Goal: Task Accomplishment & Management: Use online tool/utility

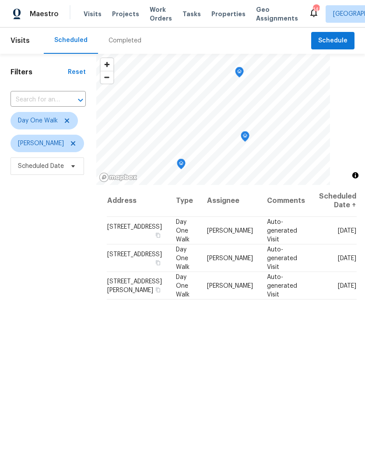
click at [66, 106] on div at bounding box center [74, 100] width 23 height 12
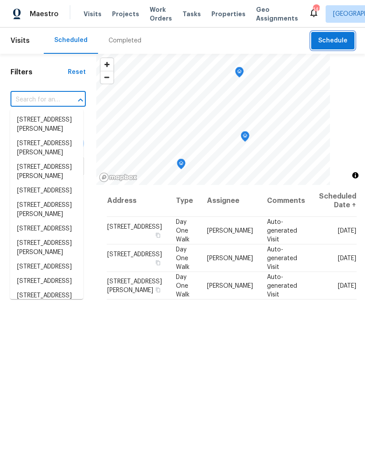
click at [338, 42] on span "Schedule" at bounding box center [332, 40] width 29 height 11
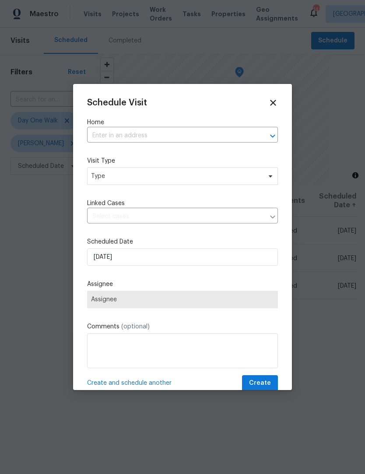
click at [174, 132] on input "text" at bounding box center [170, 136] width 166 height 14
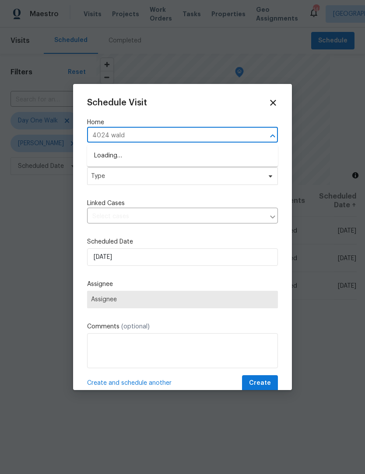
type input "4024 waldr"
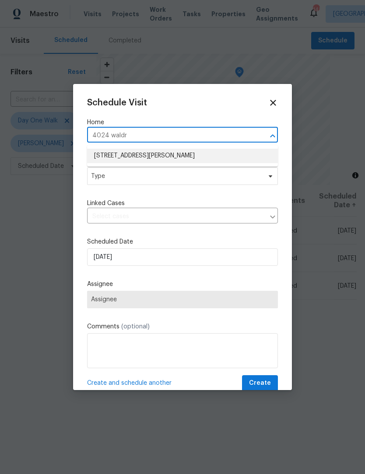
click at [195, 160] on li "4024 Waldrop Hills Dr, Decatur, GA 30034" at bounding box center [182, 156] width 191 height 14
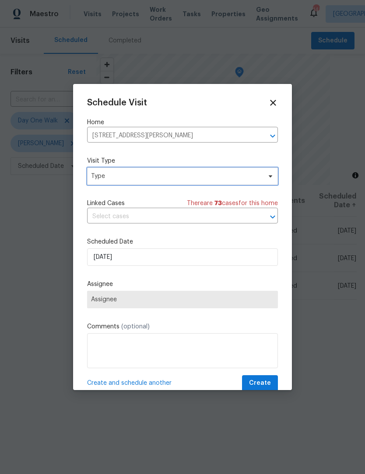
click at [268, 179] on icon at bounding box center [270, 176] width 7 height 7
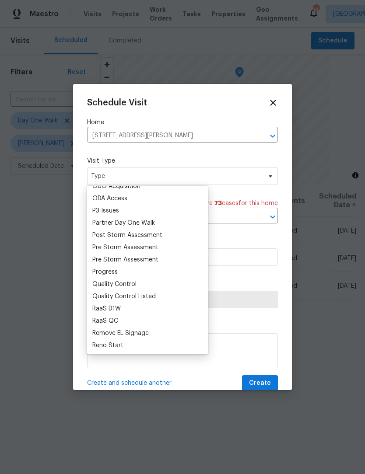
scroll to position [510, 0]
click at [116, 270] on div "Progress" at bounding box center [104, 271] width 25 height 9
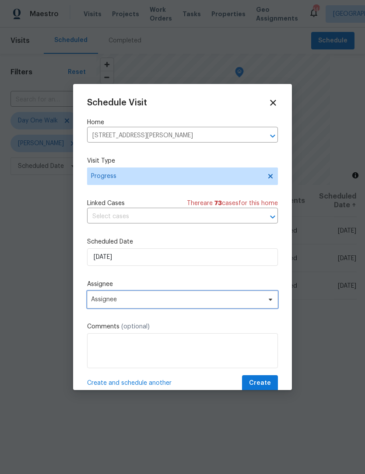
click at [271, 301] on icon at bounding box center [269, 300] width 3 height 2
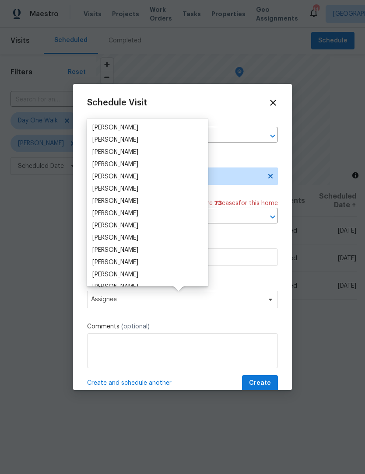
scroll to position [282, 0]
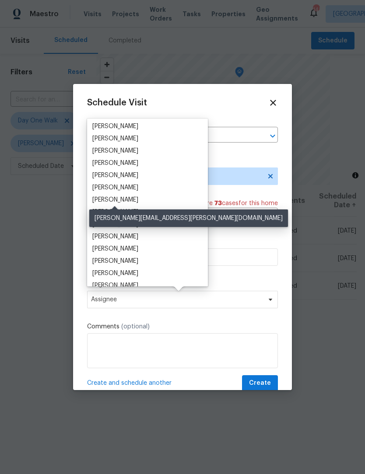
click at [136, 197] on div "[PERSON_NAME]" at bounding box center [115, 199] width 46 height 9
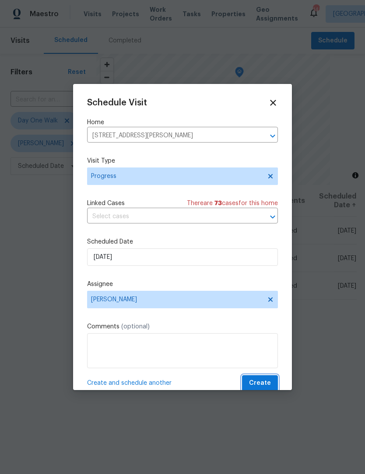
click at [273, 380] on button "Create" at bounding box center [260, 383] width 36 height 16
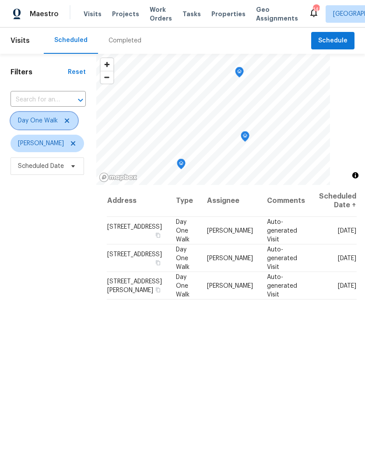
click at [66, 121] on icon at bounding box center [66, 120] width 7 height 7
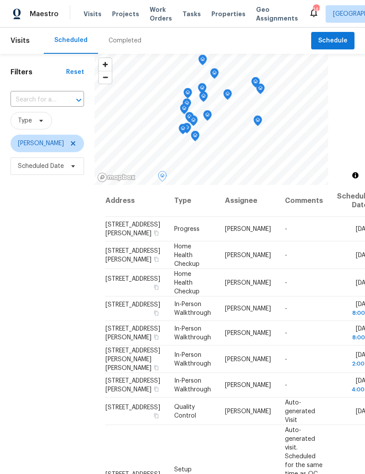
click at [0, 0] on icon at bounding box center [0, 0] width 0 height 0
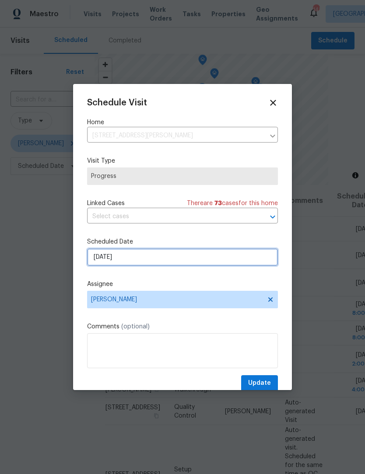
click at [215, 265] on input "[DATE]" at bounding box center [182, 256] width 191 height 17
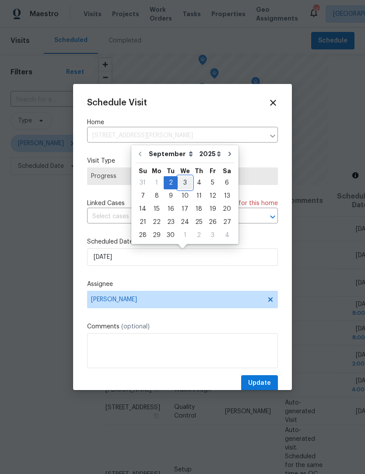
click at [183, 182] on div "3" at bounding box center [185, 183] width 14 height 12
type input "9/3/2025"
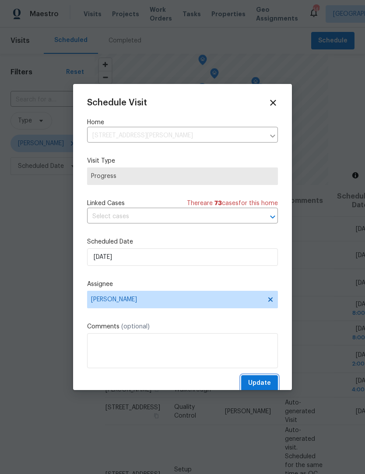
click at [269, 386] on span "Update" at bounding box center [259, 383] width 23 height 11
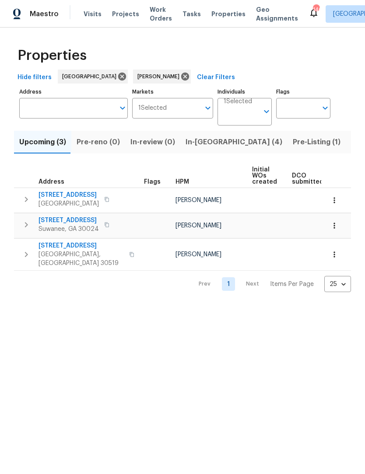
click at [351, 142] on span "Listed (12)" at bounding box center [369, 142] width 36 height 12
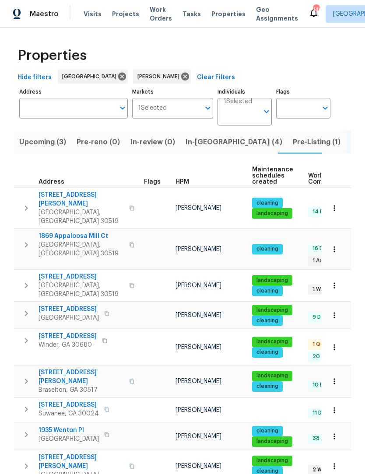
click at [293, 137] on span "Pre-Listing (1)" at bounding box center [317, 142] width 48 height 12
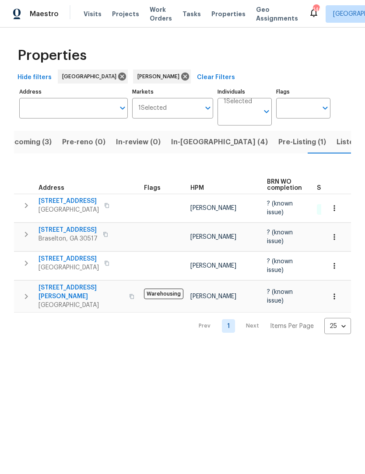
click at [83, 197] on span "3483 Pipestone Cir" at bounding box center [68, 201] width 60 height 9
click at [80, 301] on span "Lawrenceville, GA 30043" at bounding box center [80, 305] width 85 height 9
click at [99, 263] on span "Lawrenceville, GA 30043" at bounding box center [68, 267] width 60 height 9
click at [94, 226] on span "3137 Hawthorne Path" at bounding box center [67, 230] width 59 height 9
click at [336, 142] on span "Listed (12)" at bounding box center [354, 142] width 36 height 12
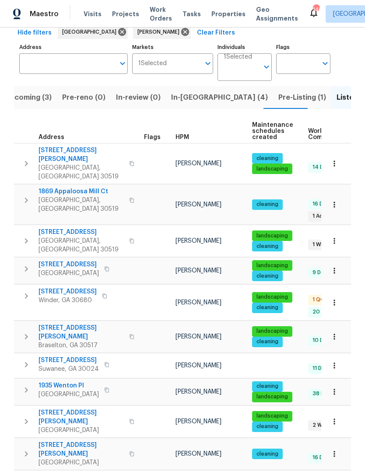
scroll to position [44, 0]
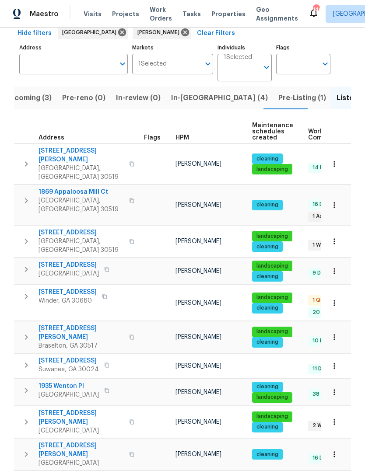
click at [57, 409] on span "2997 Burton Cir" at bounding box center [80, 417] width 85 height 17
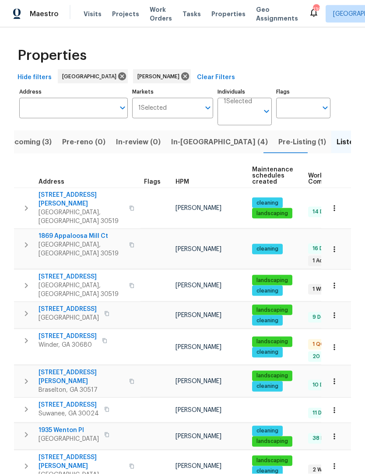
scroll to position [0, 0]
click at [278, 139] on span "Pre-Listing (1)" at bounding box center [302, 142] width 48 height 12
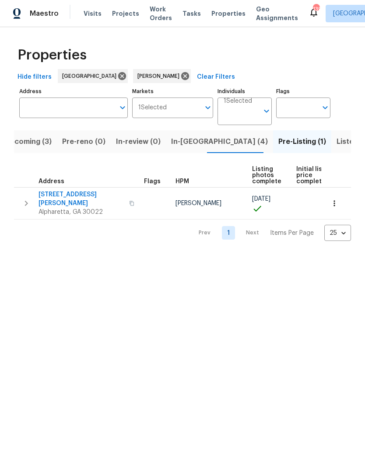
click at [81, 197] on span "10515 Colony Glen Dr" at bounding box center [80, 199] width 85 height 17
click at [189, 147] on span "In-reno (4)" at bounding box center [219, 142] width 97 height 12
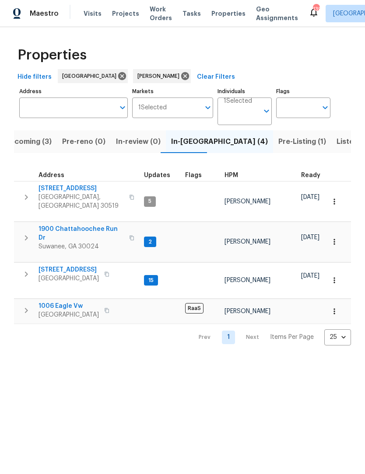
click at [102, 225] on span "1900 Chattahoochee Run Dr" at bounding box center [80, 233] width 85 height 17
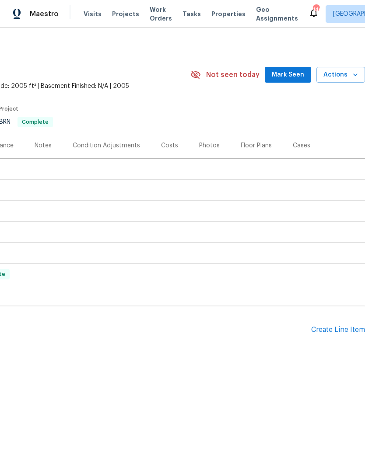
scroll to position [0, 129]
click at [292, 75] on span "Mark Seen" at bounding box center [288, 75] width 32 height 11
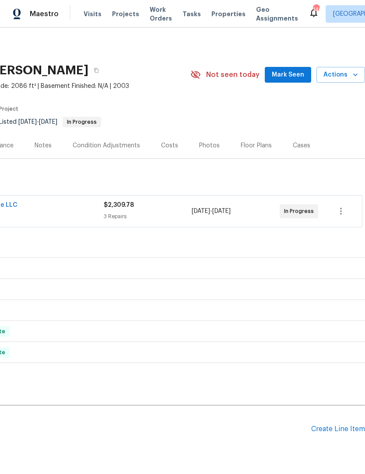
scroll to position [0, 132]
click at [293, 77] on span "Mark Seen" at bounding box center [288, 75] width 32 height 11
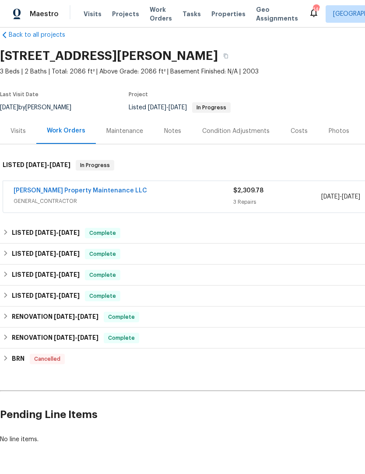
scroll to position [14, 0]
click at [174, 133] on div "Notes" at bounding box center [172, 131] width 17 height 9
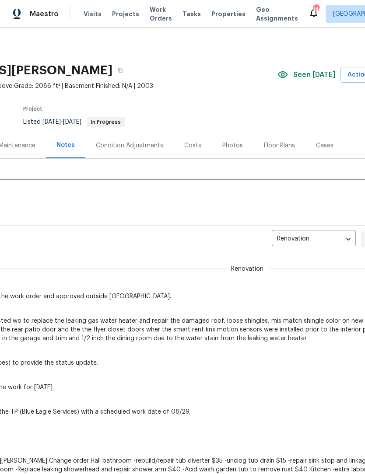
scroll to position [0, 104]
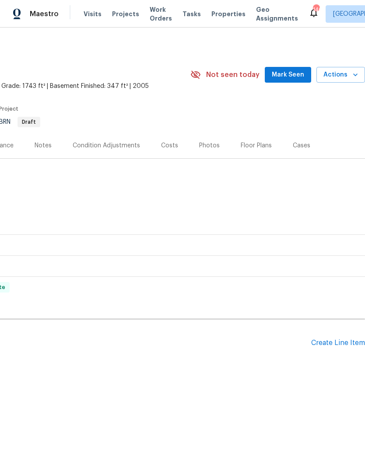
scroll to position [0, 129]
click at [302, 70] on span "Mark Seen" at bounding box center [288, 75] width 32 height 11
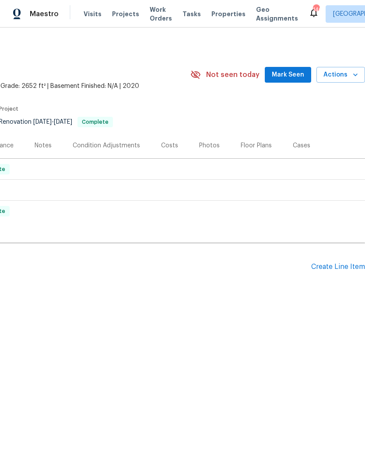
click at [293, 77] on span "Mark Seen" at bounding box center [288, 75] width 32 height 11
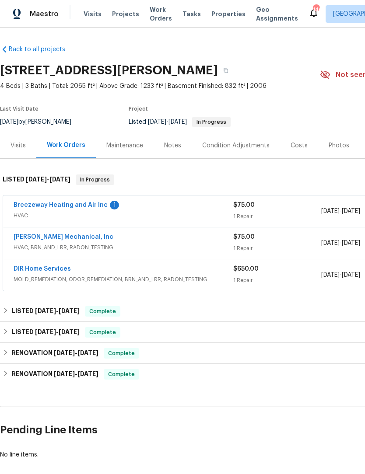
click at [81, 204] on link "Breezeway Heating and Air Inc" at bounding box center [61, 205] width 94 height 6
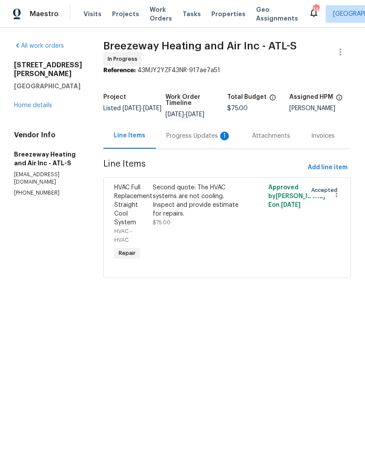
click at [207, 135] on div "Progress Updates 1" at bounding box center [198, 136] width 65 height 9
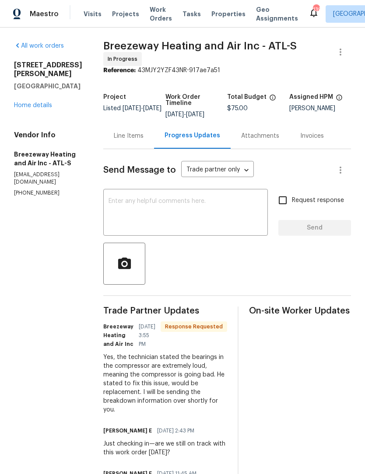
click at [135, 140] on div "Line Items" at bounding box center [129, 136] width 30 height 9
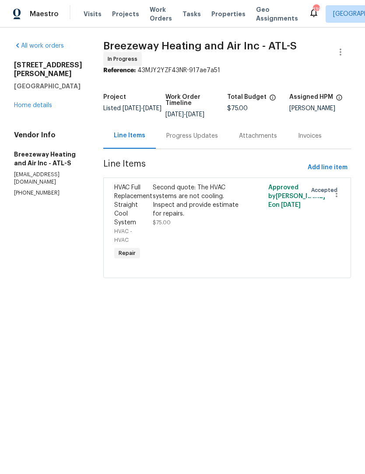
click at [43, 102] on link "Home details" at bounding box center [33, 105] width 38 height 6
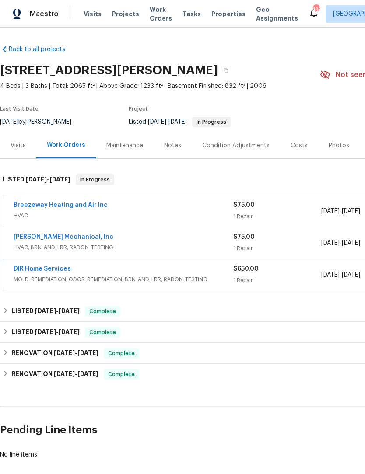
click at [70, 238] on link "[PERSON_NAME] Mechanical, Inc" at bounding box center [64, 237] width 100 height 6
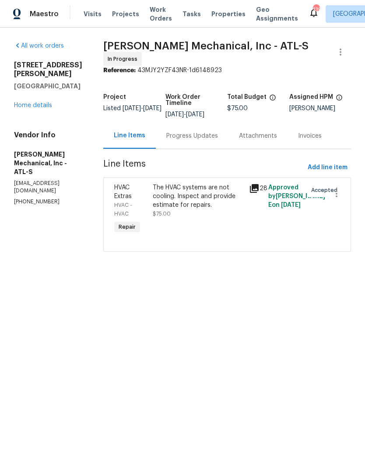
click at [218, 139] on div "Progress Updates" at bounding box center [192, 136] width 52 height 9
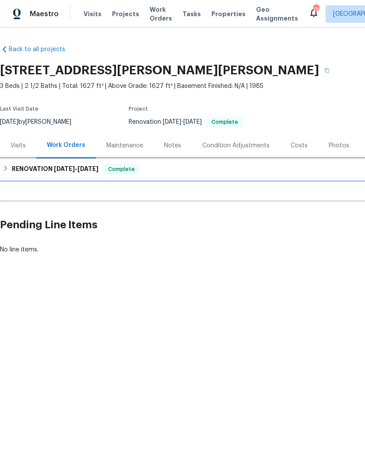
click at [10, 168] on div "RENOVATION 7/30/25 - 8/27/25 Complete" at bounding box center [247, 169] width 489 height 10
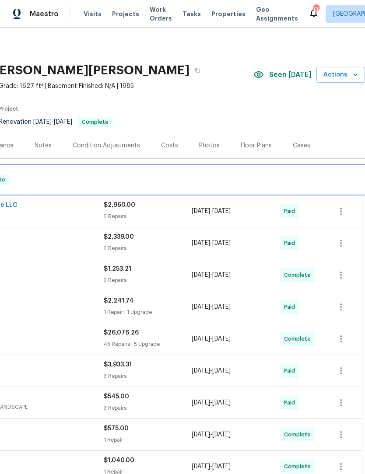
scroll to position [0, 129]
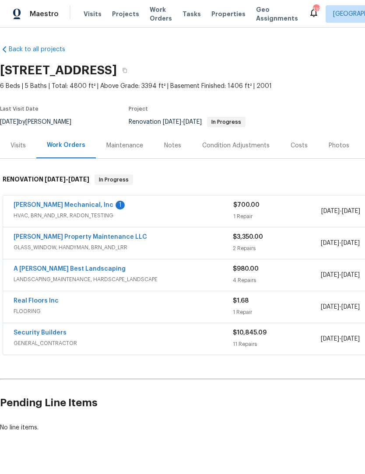
click at [85, 207] on link "[PERSON_NAME] Mechanical, Inc" at bounding box center [64, 205] width 100 height 6
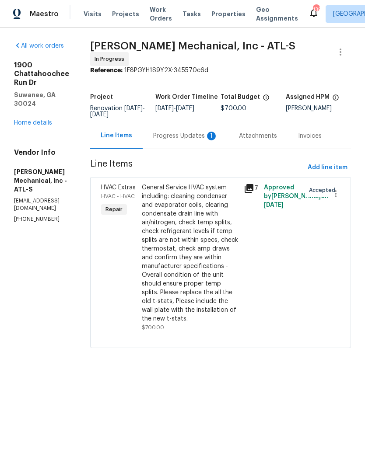
click at [204, 136] on div "Progress Updates 1" at bounding box center [185, 136] width 65 height 9
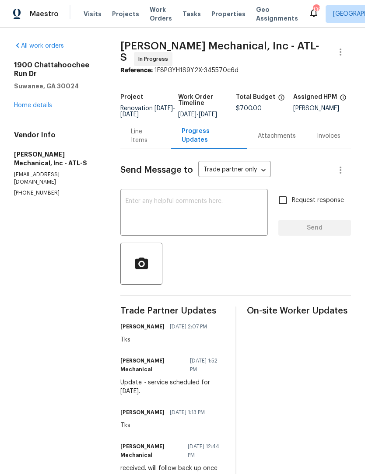
click at [153, 147] on div "Line Items" at bounding box center [145, 136] width 51 height 26
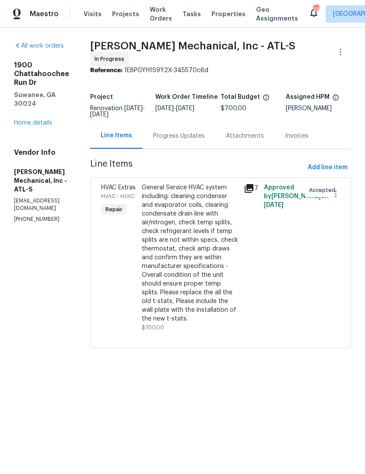
click at [205, 140] on div "Progress Updates" at bounding box center [179, 136] width 52 height 9
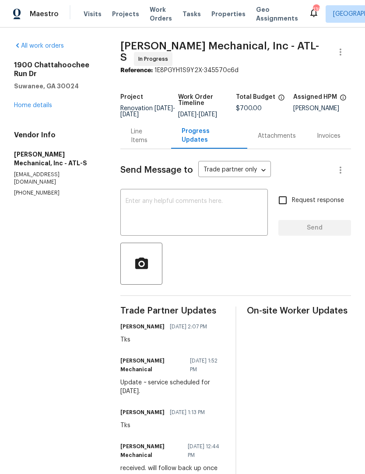
click at [203, 211] on textarea at bounding box center [193, 213] width 137 height 31
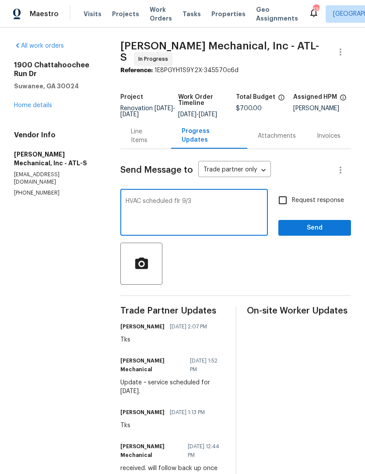
click at [183, 207] on textarea "HVAC scheduled flr 9/3" at bounding box center [193, 213] width 137 height 31
type textarea "HVAC scheduled for 9/3"
click at [331, 233] on span "Send" at bounding box center [314, 228] width 59 height 11
